Goal: Task Accomplishment & Management: Manage account settings

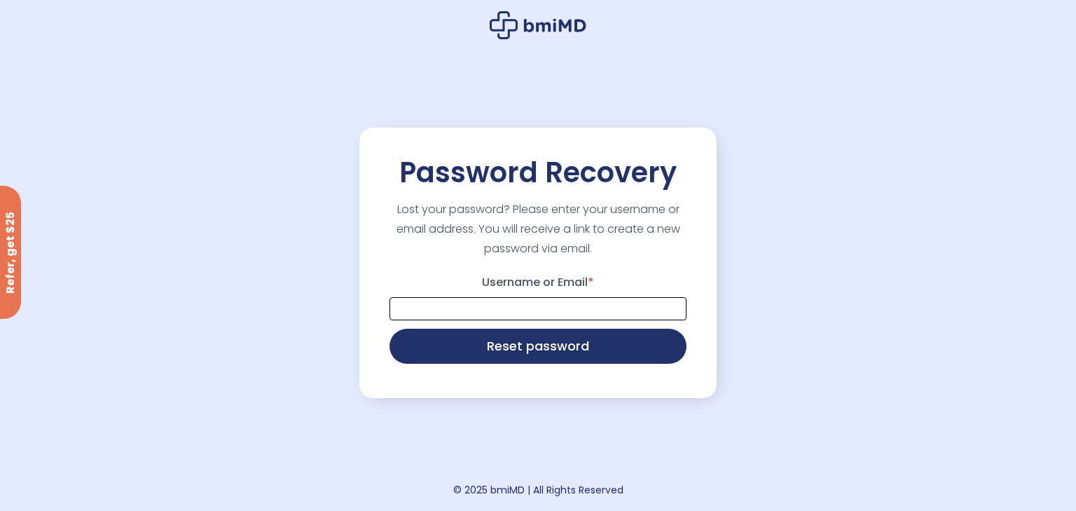
click at [483, 313] on input "Username or Email *" at bounding box center [537, 308] width 297 height 23
type input "**********"
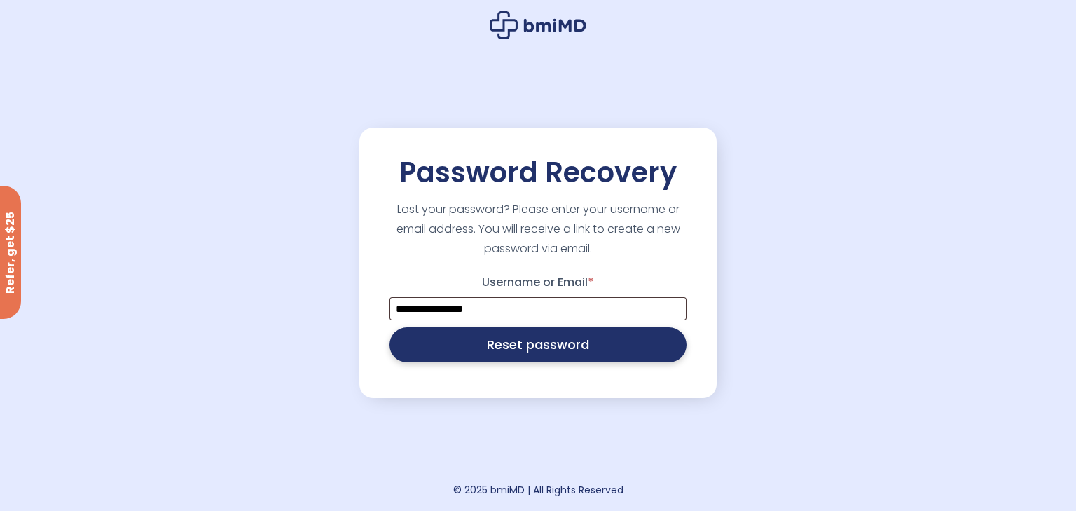
click at [509, 342] on button "Reset password" at bounding box center [537, 344] width 297 height 35
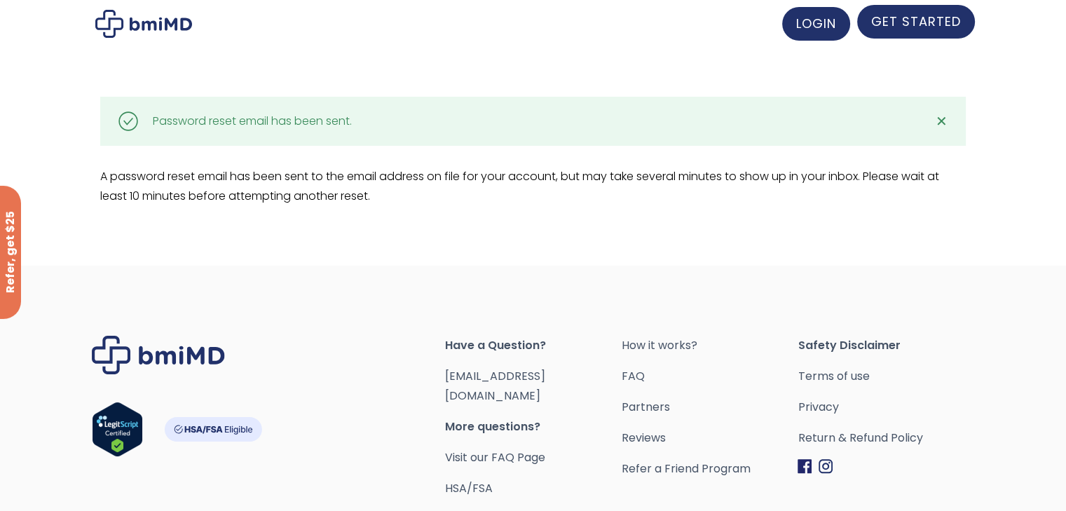
click at [894, 27] on span "GET STARTED" at bounding box center [916, 22] width 90 height 18
